Goal: Information Seeking & Learning: Learn about a topic

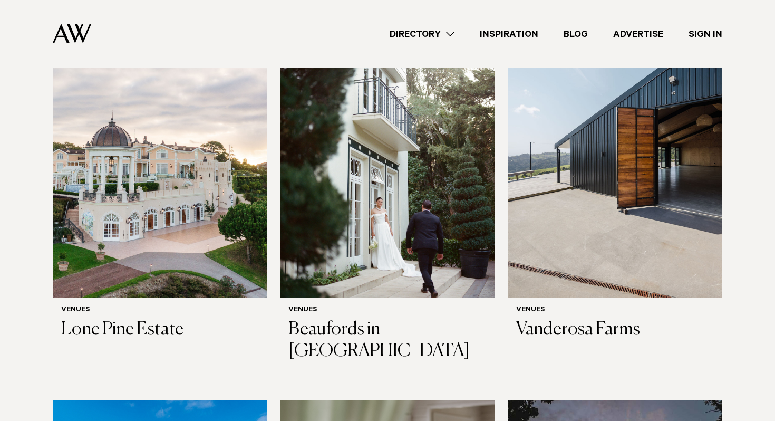
scroll to position [2351, 0]
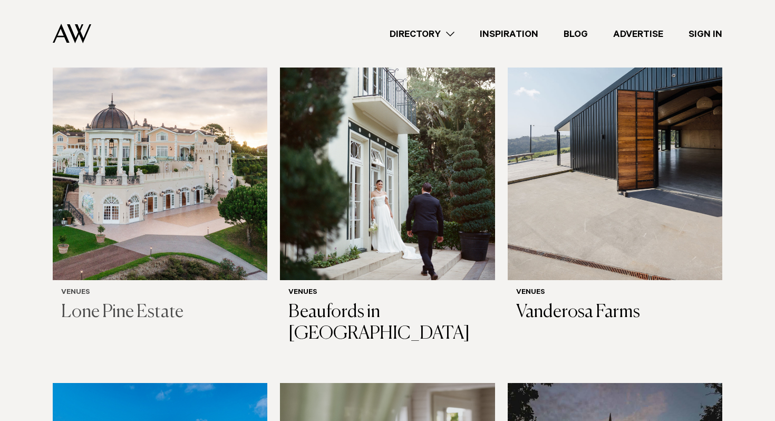
click at [88, 150] on img at bounding box center [160, 136] width 214 height 288
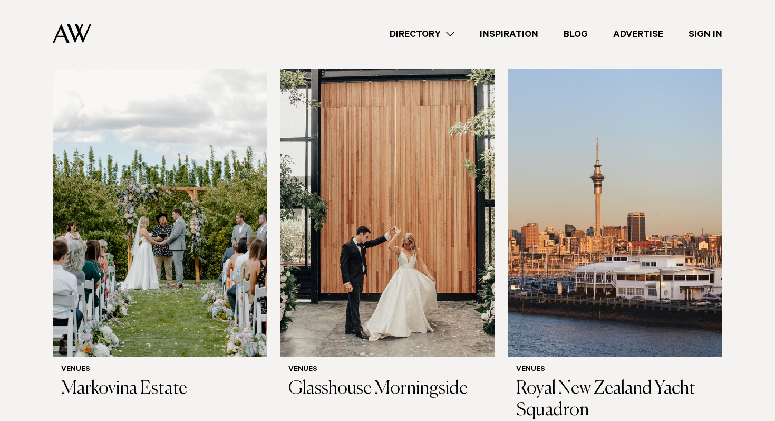
scroll to position [1942, 0]
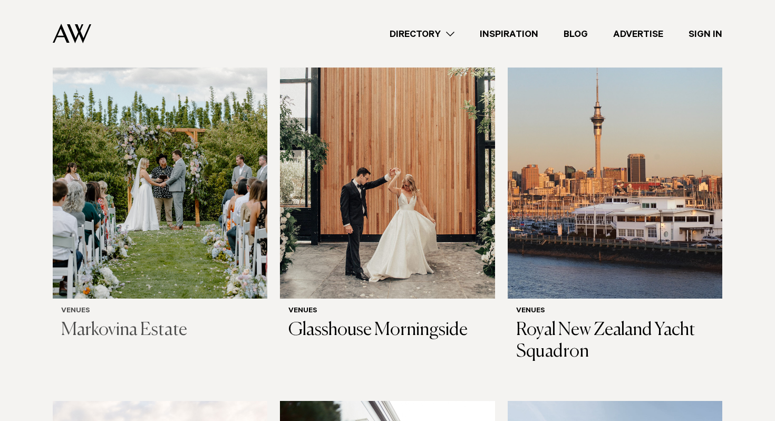
click at [174, 192] on img at bounding box center [160, 154] width 214 height 288
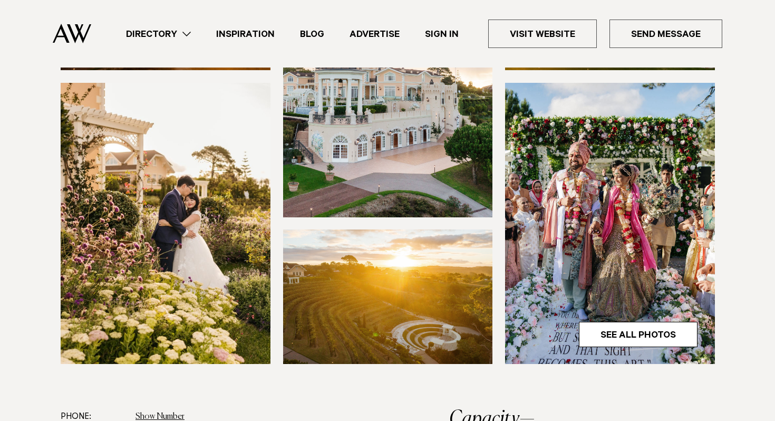
scroll to position [255, 0]
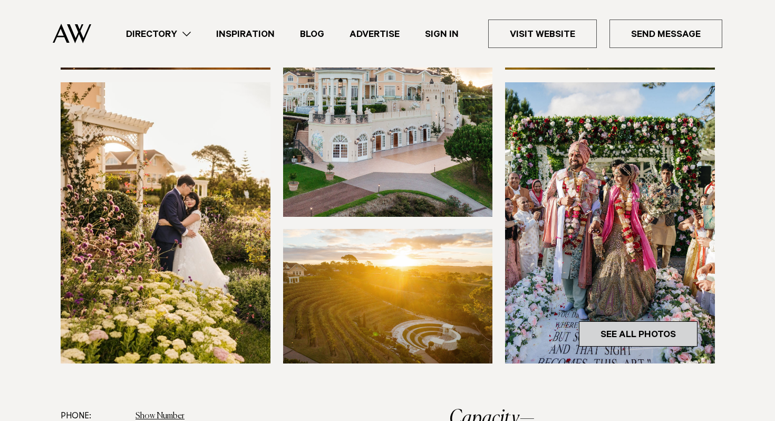
click at [623, 339] on link "See All Photos" at bounding box center [638, 333] width 119 height 25
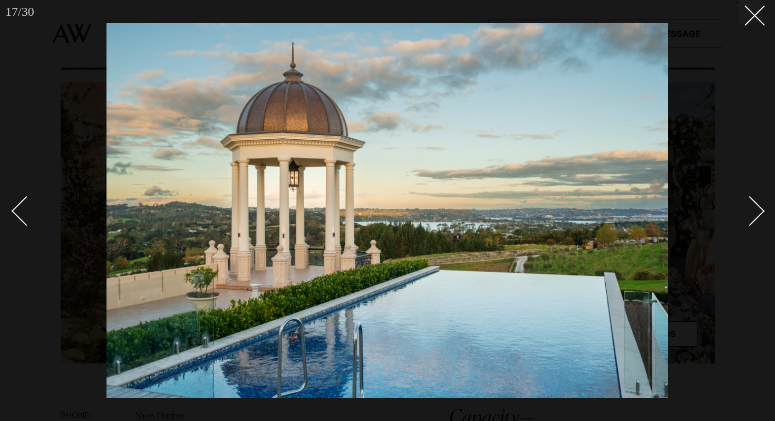
click at [761, 47] on div at bounding box center [387, 210] width 775 height 421
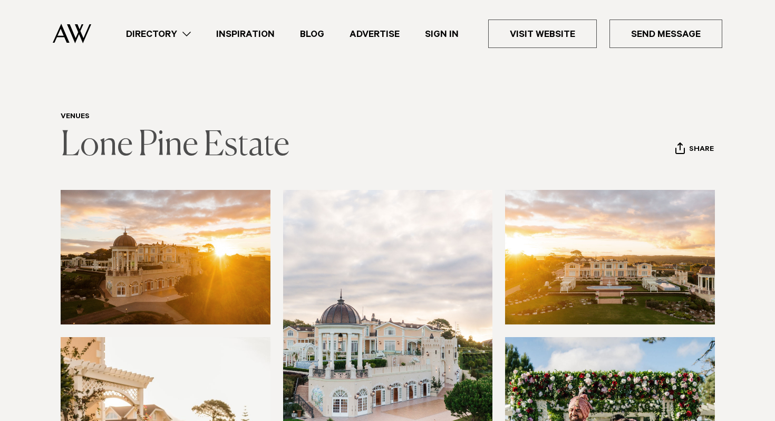
click at [102, 150] on link "Lone Pine Estate" at bounding box center [175, 146] width 229 height 34
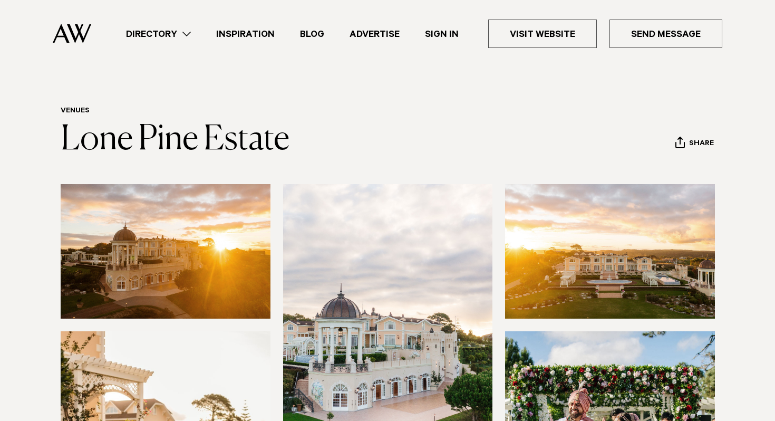
scroll to position [6, 0]
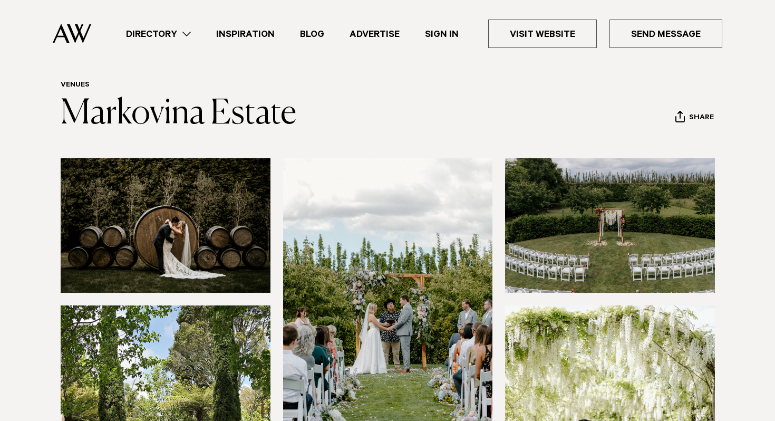
scroll to position [34, 0]
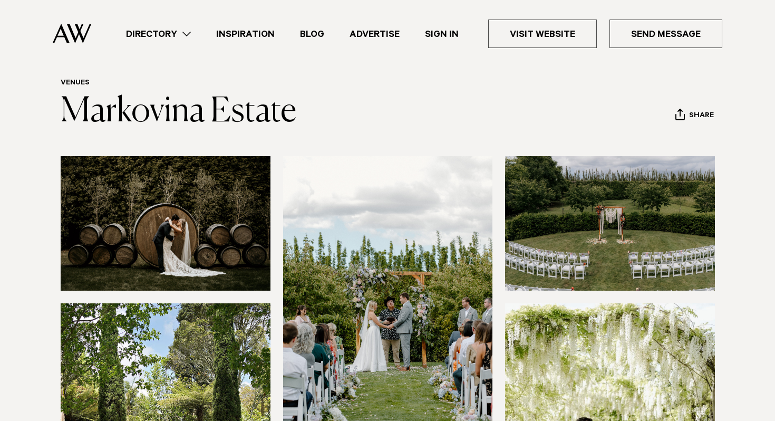
click at [597, 219] on img at bounding box center [610, 223] width 210 height 134
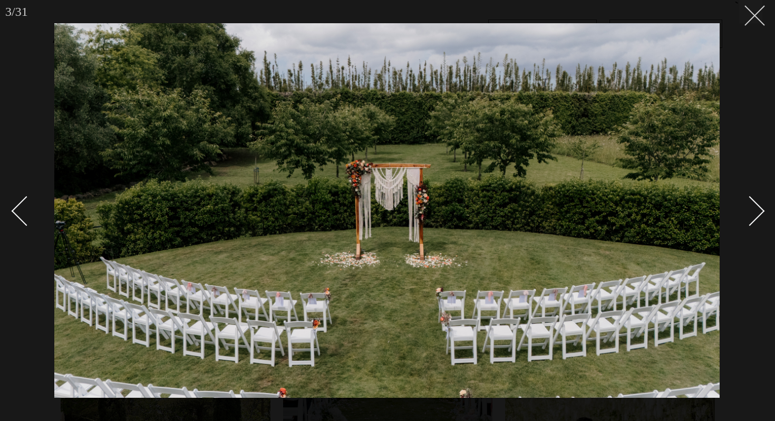
click at [754, 22] on button at bounding box center [750, 11] width 23 height 23
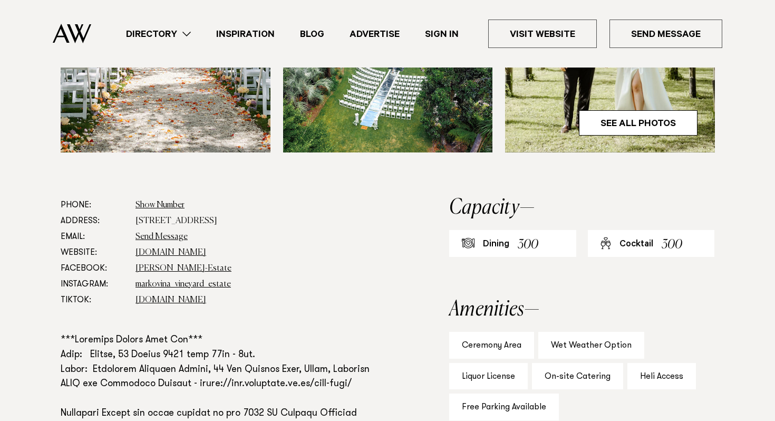
scroll to position [465, 0]
click at [671, 128] on link "See All Photos" at bounding box center [638, 123] width 119 height 25
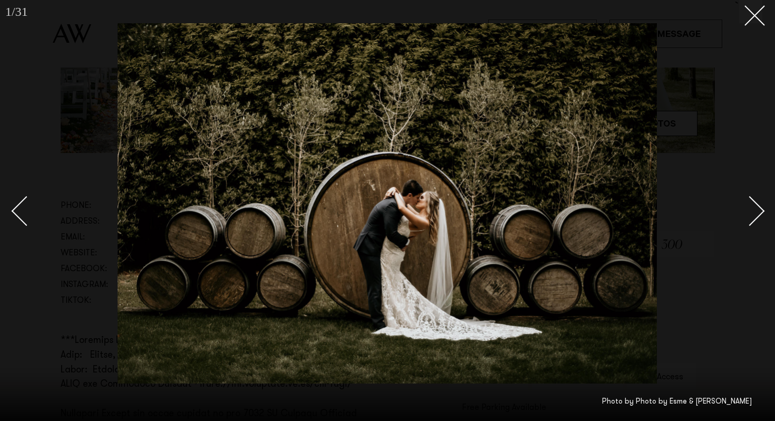
click at [747, 218] on div "Next slide" at bounding box center [750, 211] width 30 height 30
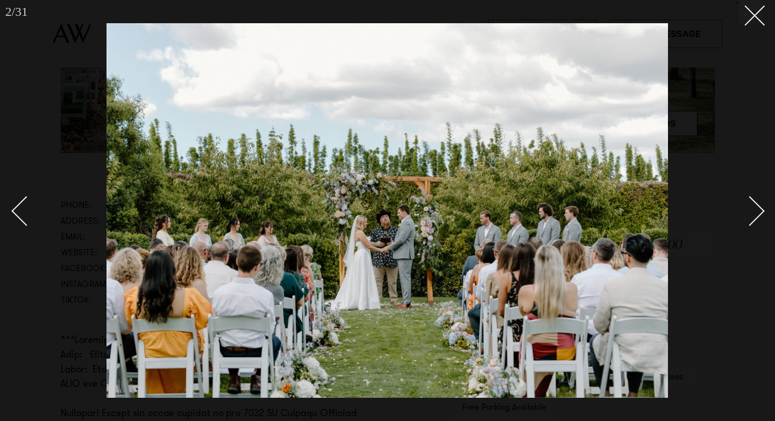
click at [747, 218] on div "Next slide" at bounding box center [750, 211] width 30 height 30
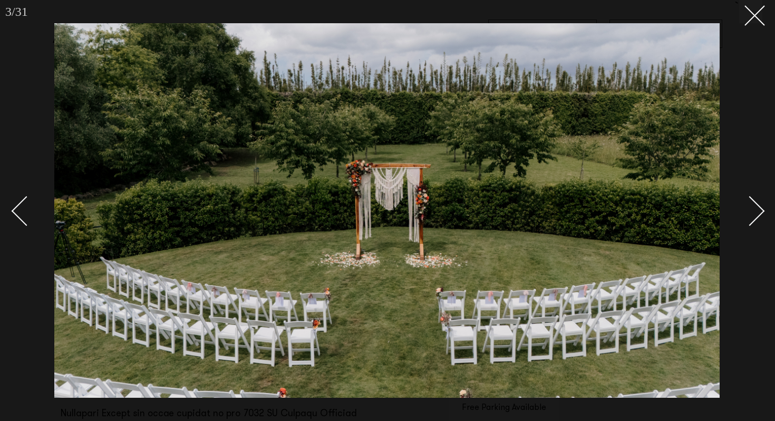
click at [747, 218] on div "Next slide" at bounding box center [750, 211] width 30 height 30
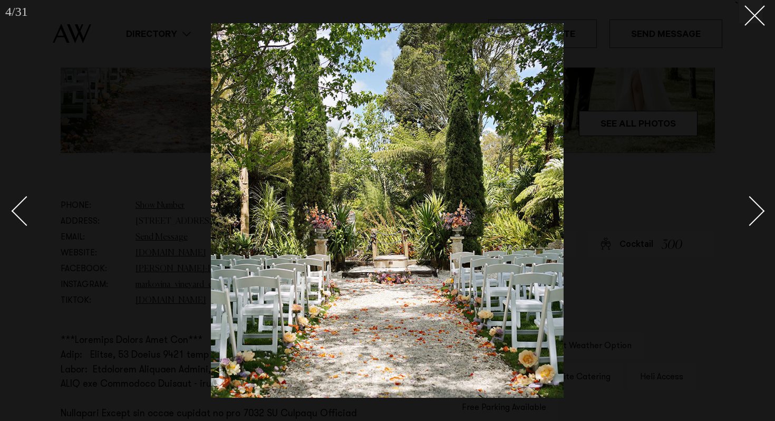
click at [747, 218] on div "Next slide" at bounding box center [750, 211] width 30 height 30
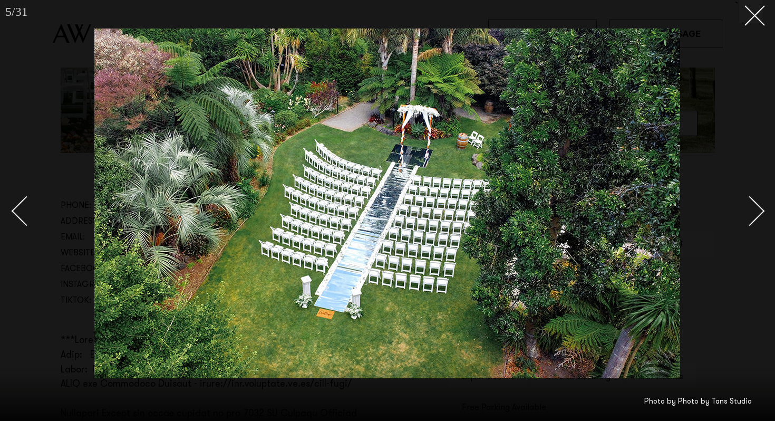
click at [747, 218] on div "Next slide" at bounding box center [750, 211] width 30 height 30
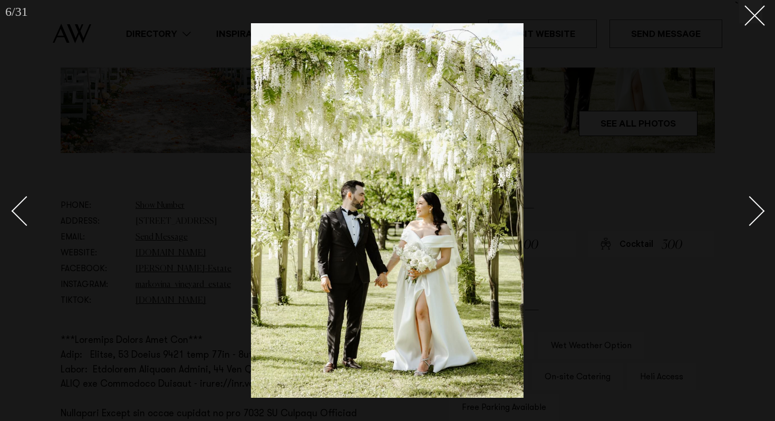
click at [747, 218] on div "Next slide" at bounding box center [750, 211] width 30 height 30
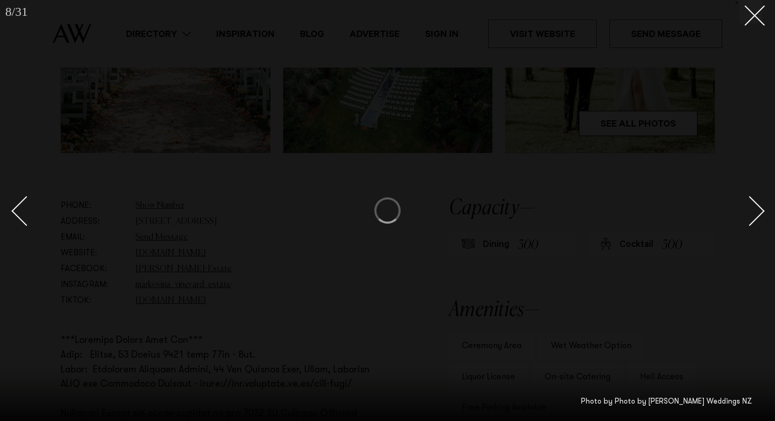
click at [747, 218] on div "Next slide" at bounding box center [750, 211] width 30 height 30
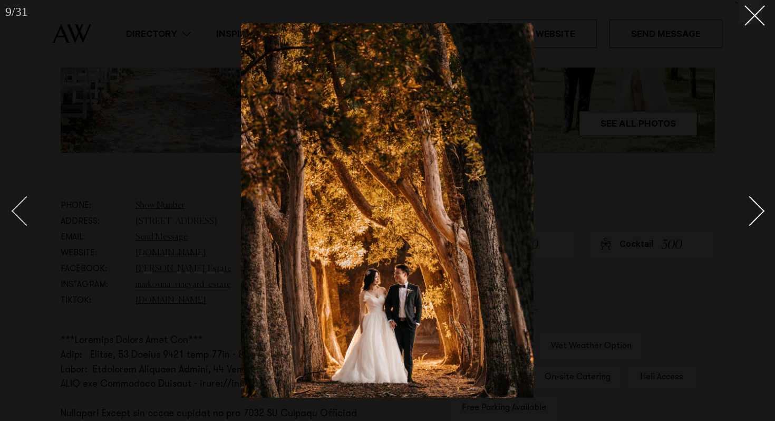
click at [18, 216] on div "Previous slide" at bounding box center [27, 211] width 30 height 30
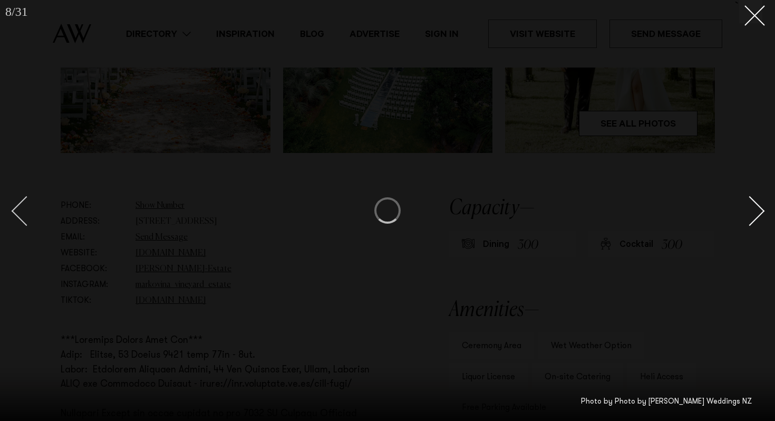
click at [18, 216] on div "Previous slide" at bounding box center [27, 211] width 30 height 30
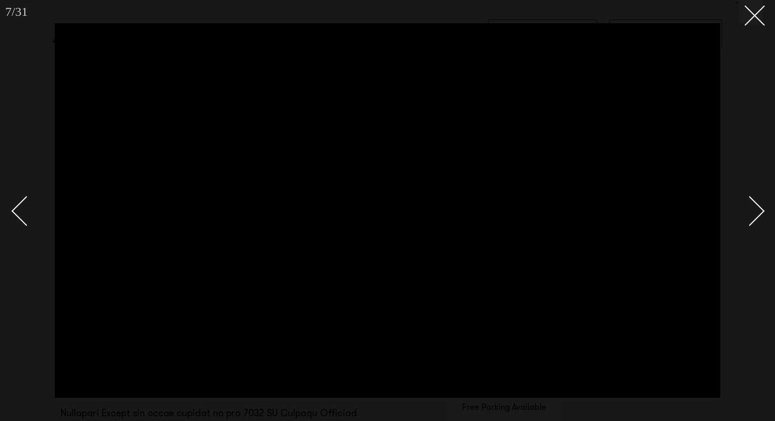
click at [752, 222] on div "Next slide" at bounding box center [750, 211] width 30 height 30
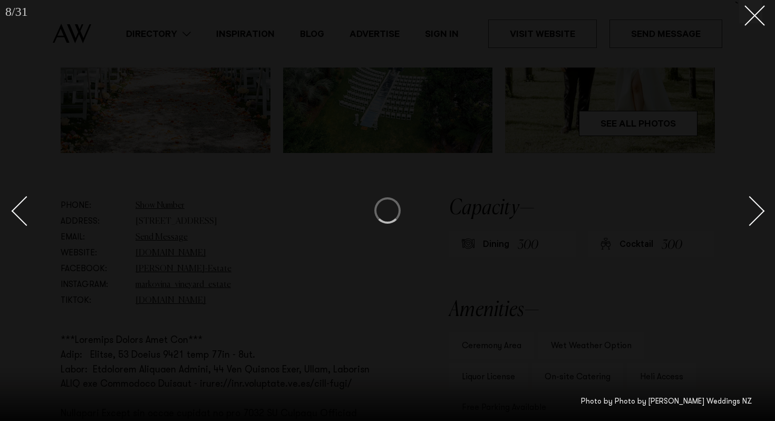
click at [752, 222] on div "Next slide" at bounding box center [750, 211] width 30 height 30
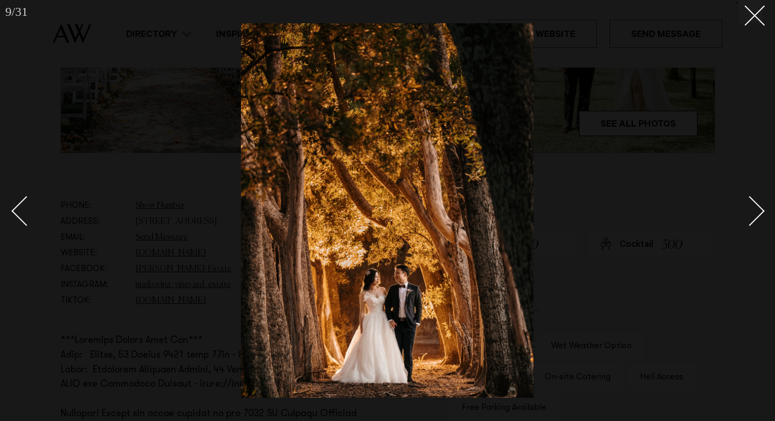
click at [752, 222] on div "Next slide" at bounding box center [750, 211] width 30 height 30
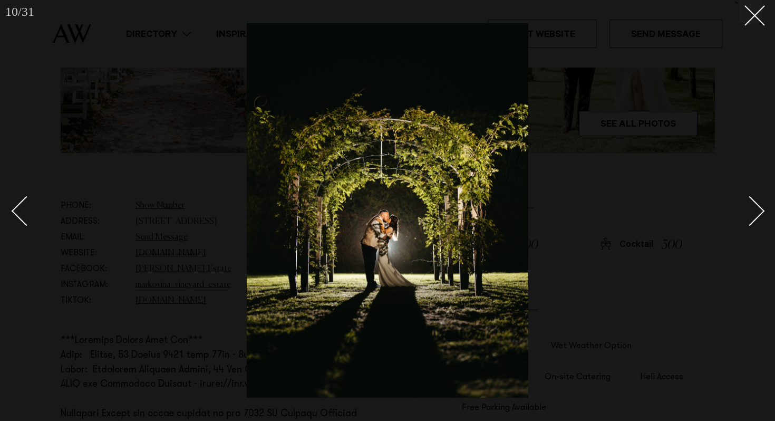
click at [752, 222] on div "Next slide" at bounding box center [750, 211] width 30 height 30
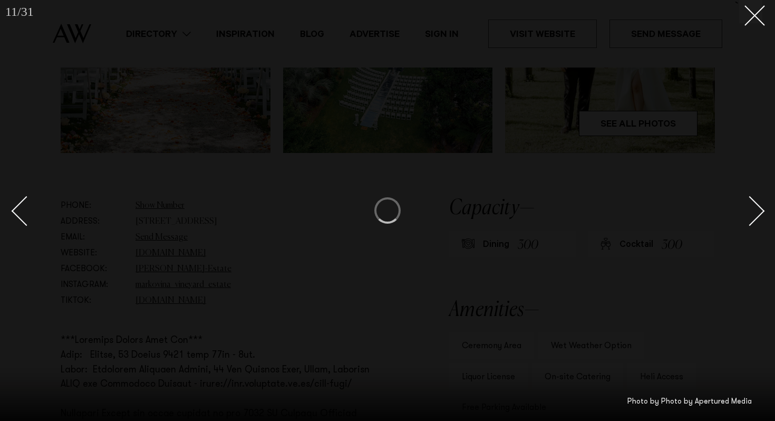
click at [752, 222] on div "Next slide" at bounding box center [750, 211] width 30 height 30
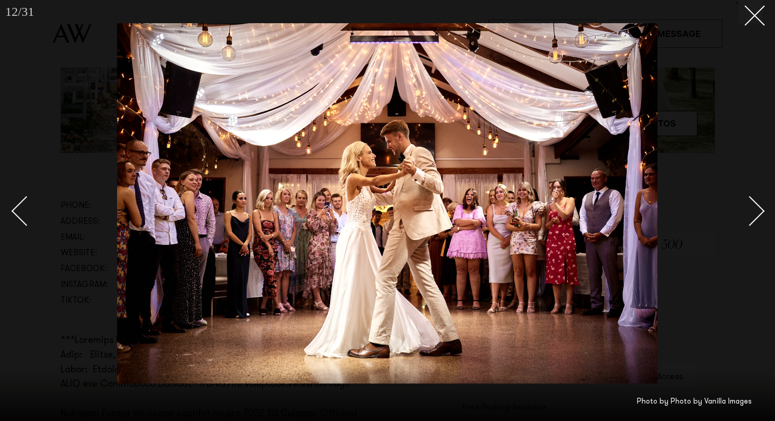
click at [751, 221] on div "Next slide" at bounding box center [750, 211] width 30 height 30
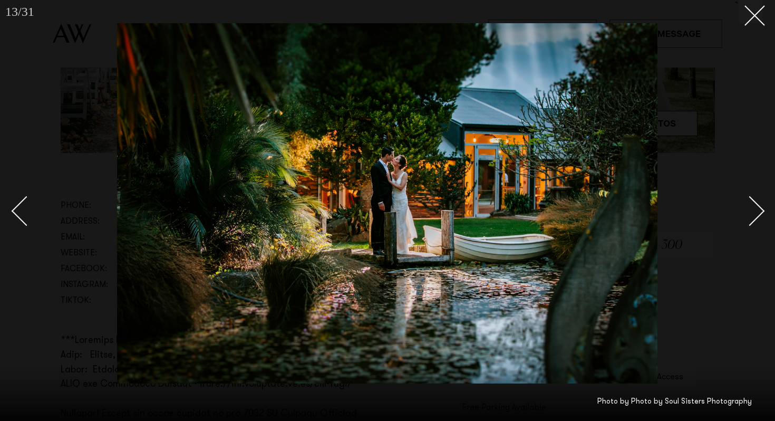
click at [751, 221] on div "Next slide" at bounding box center [750, 211] width 30 height 30
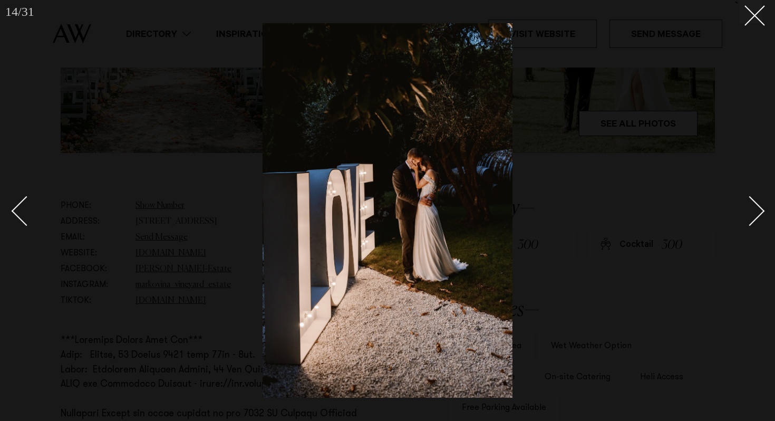
click at [751, 221] on div "Next slide" at bounding box center [750, 211] width 30 height 30
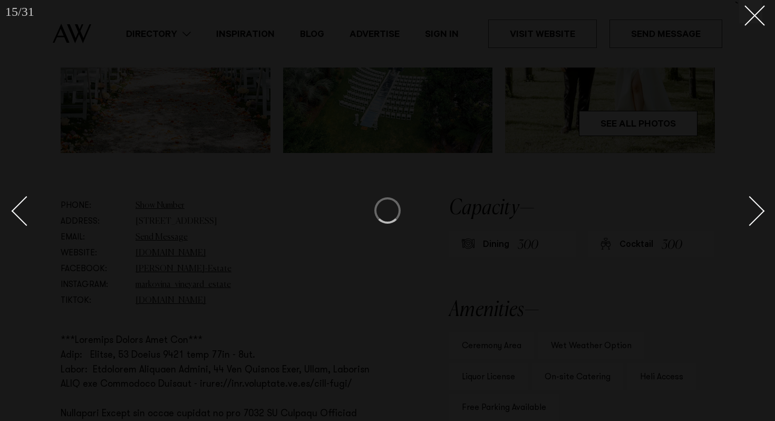
click at [751, 221] on div "Next slide" at bounding box center [750, 211] width 30 height 30
click at [727, 160] on div at bounding box center [387, 210] width 775 height 421
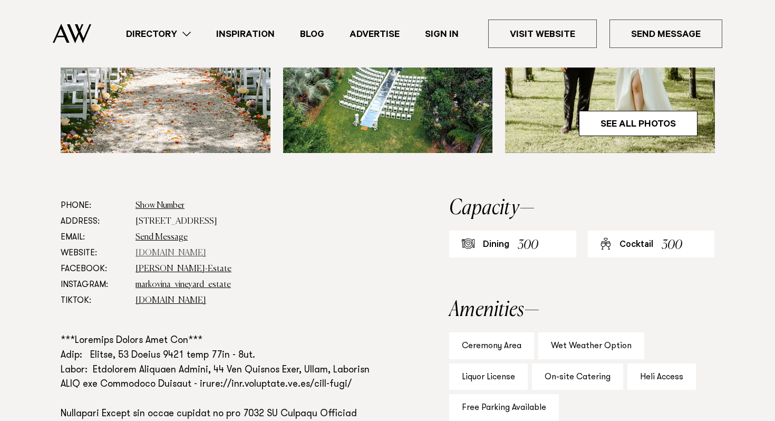
click at [169, 255] on link "[DOMAIN_NAME]" at bounding box center [170, 253] width 71 height 8
